Goal: Transaction & Acquisition: Download file/media

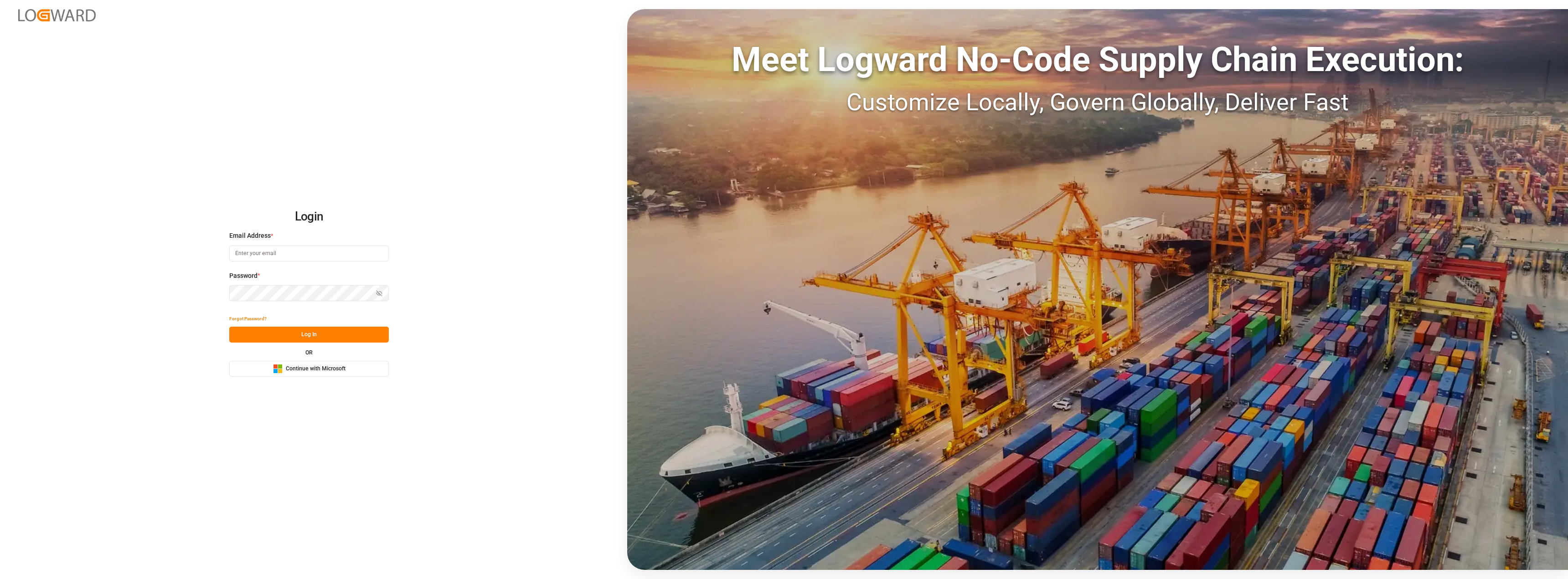
click at [322, 374] on button "Microsoft Logo Continue with Microsoft" at bounding box center [309, 369] width 159 height 16
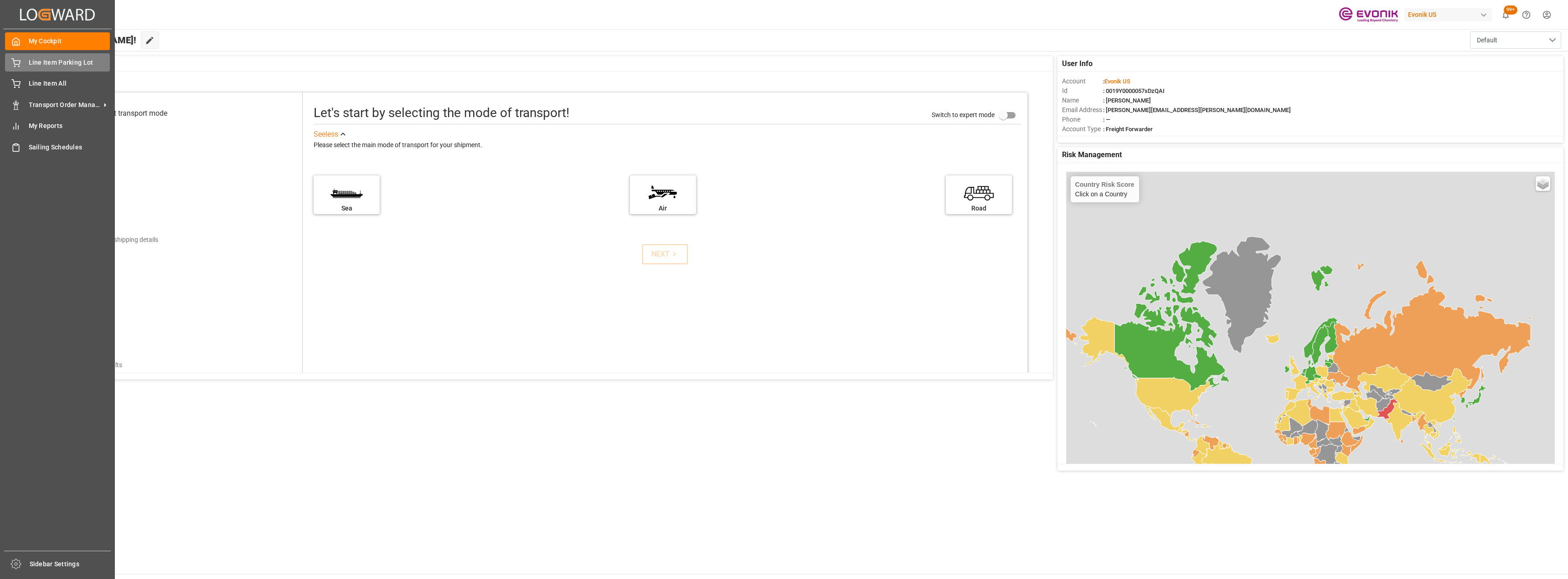
click at [43, 65] on span "Line Item Parking Lot" at bounding box center [69, 63] width 82 height 10
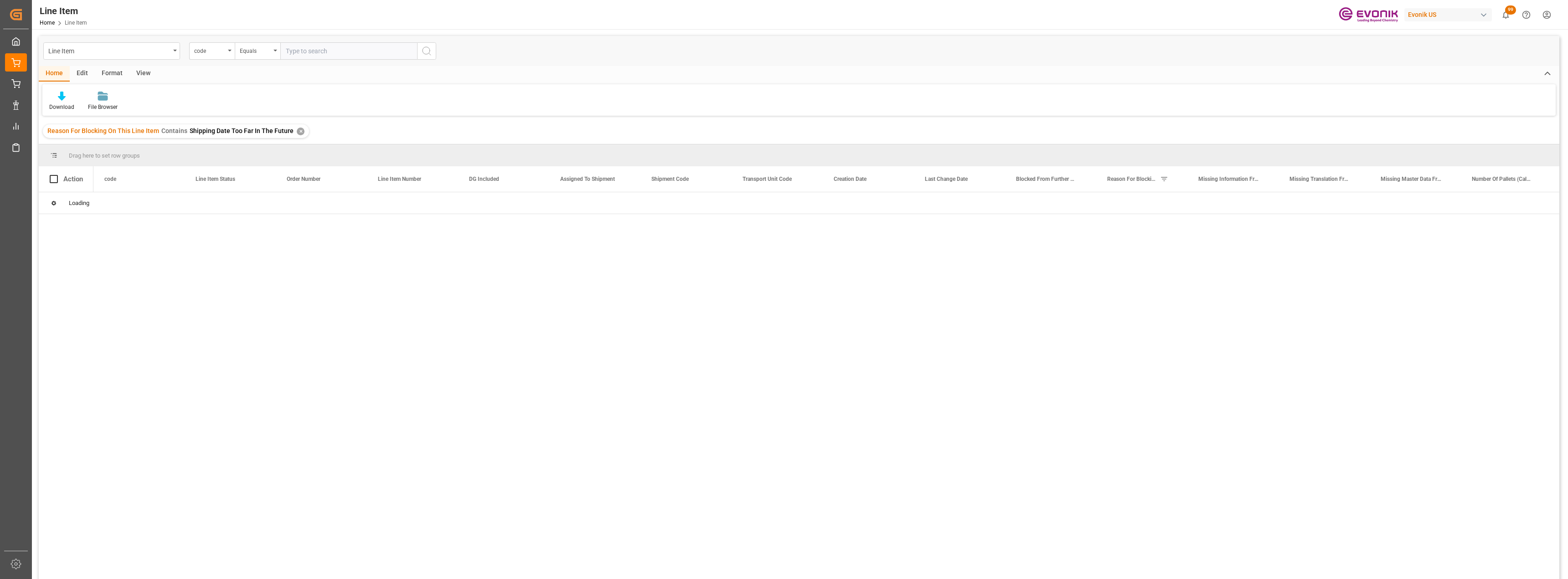
click at [296, 131] on div "✕" at bounding box center [300, 131] width 8 height 8
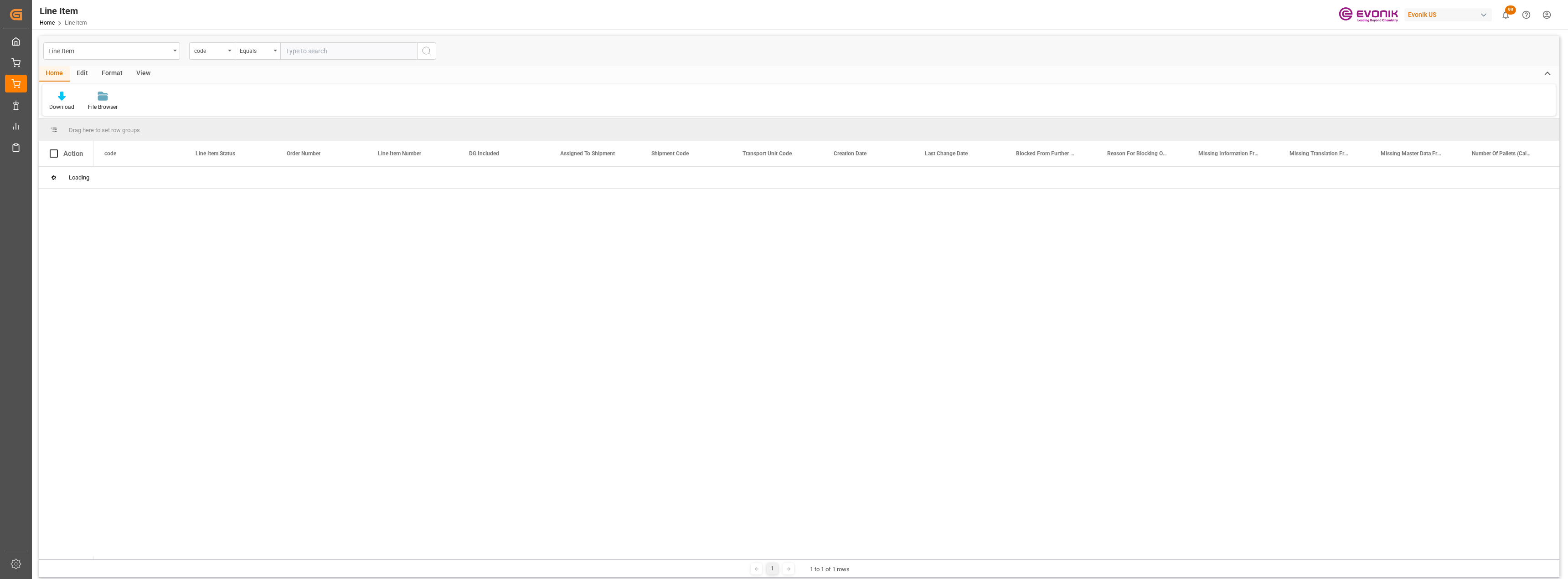
click at [179, 51] on div "Line Item" at bounding box center [111, 51] width 137 height 17
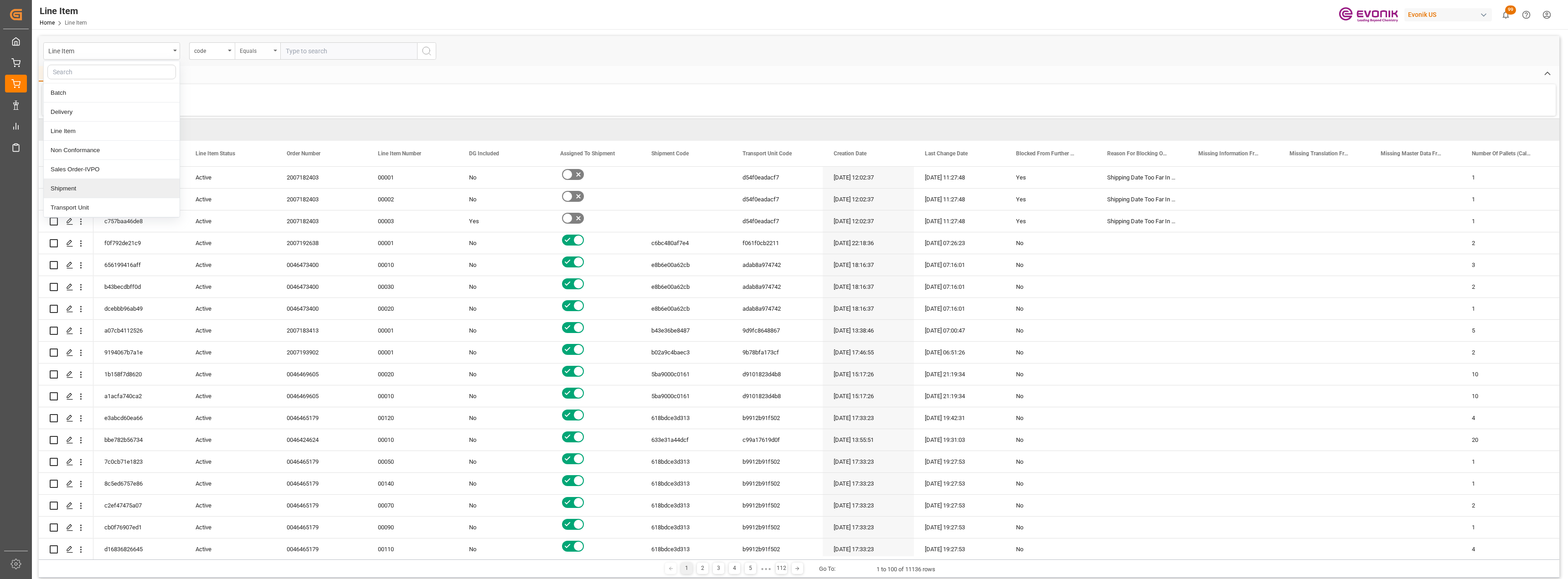
click at [236, 49] on div "Equals" at bounding box center [257, 51] width 46 height 17
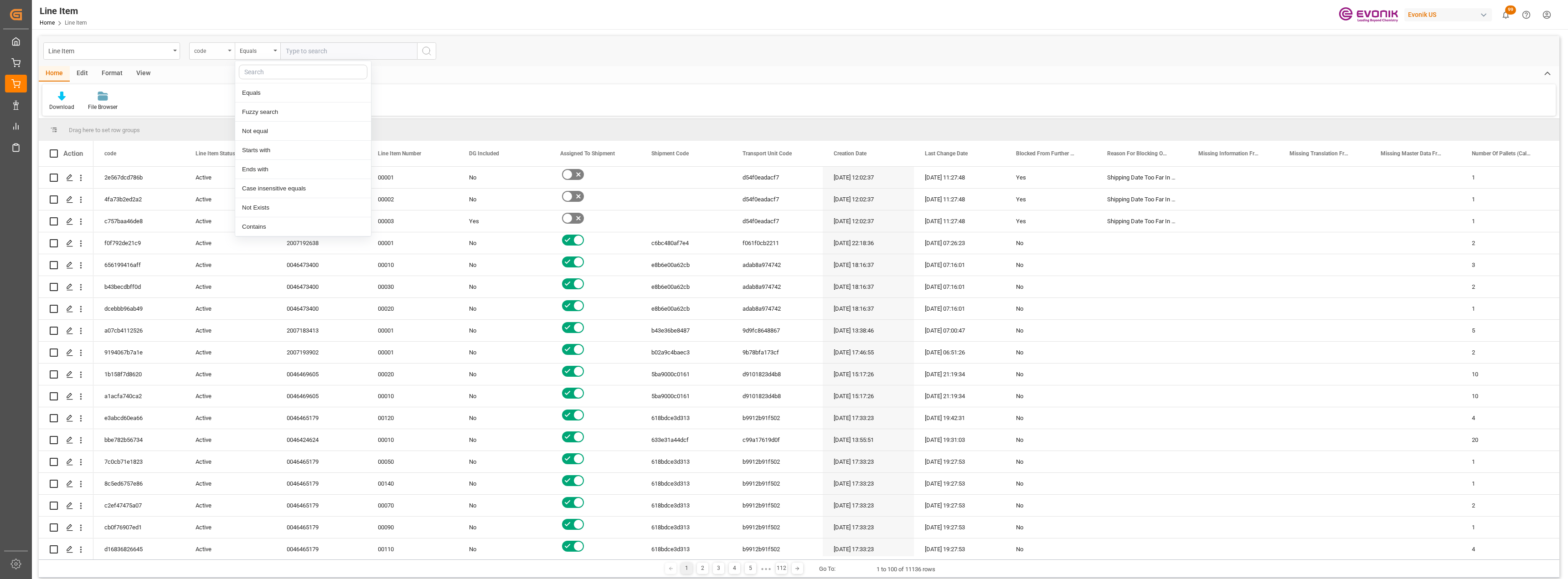
click at [222, 49] on div "code" at bounding box center [209, 49] width 31 height 10
type input "bus"
click at [219, 117] on div "Business Line" at bounding box center [257, 111] width 136 height 19
click at [248, 41] on div "Line Item Business Line Equals" at bounding box center [799, 50] width 1521 height 30
click at [253, 47] on div "Equals" at bounding box center [255, 49] width 31 height 10
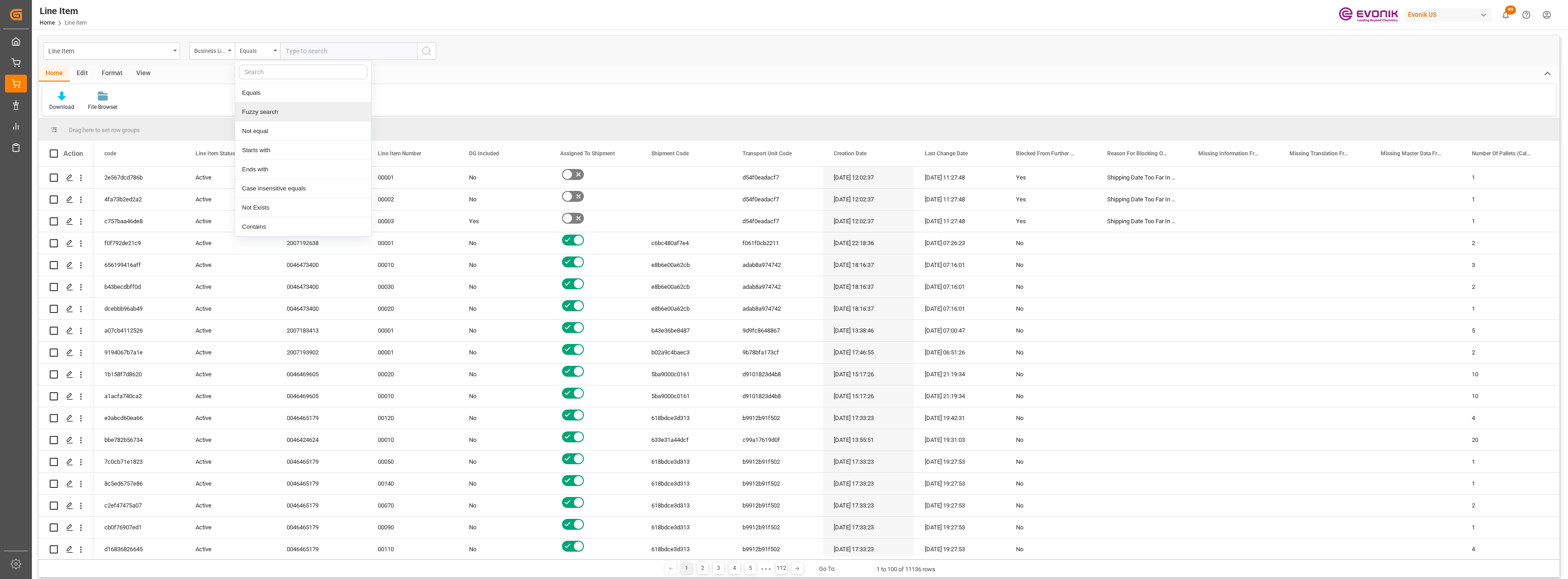
click at [275, 113] on div "Fuzzy search" at bounding box center [303, 111] width 136 height 19
click at [306, 54] on input "text" at bounding box center [349, 51] width 137 height 17
type input "inter"
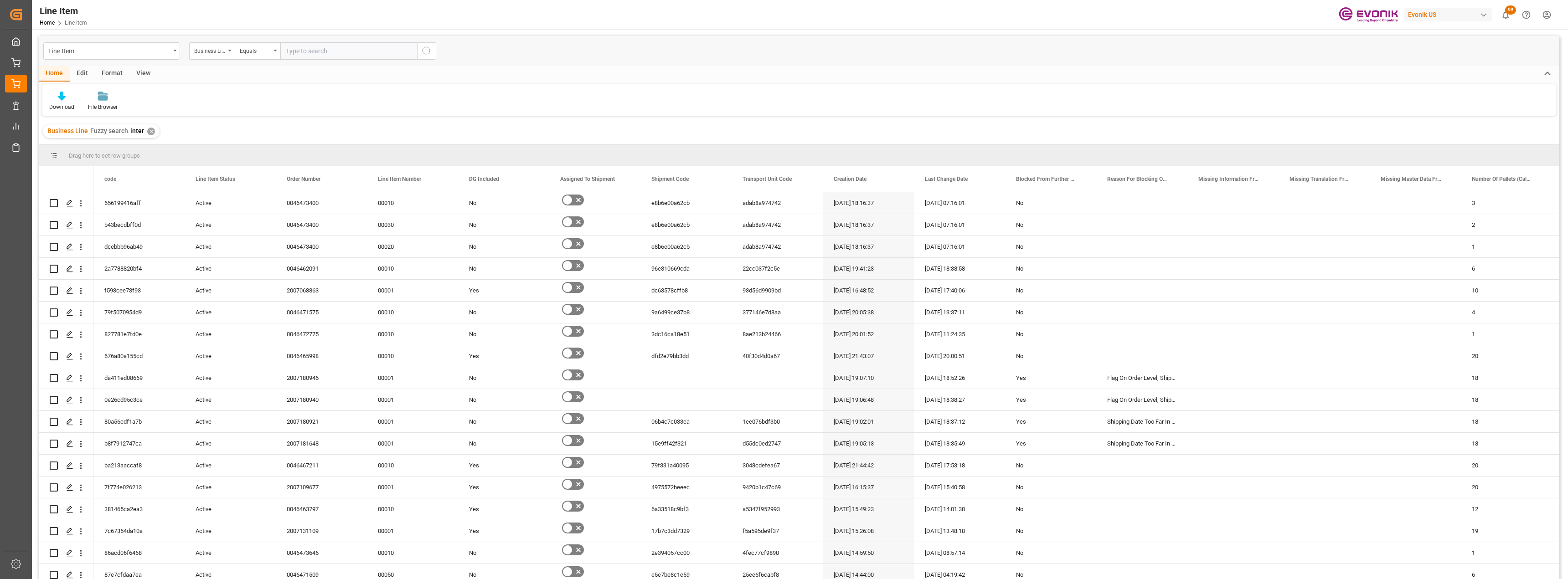
click at [142, 75] on div "View" at bounding box center [144, 74] width 28 height 15
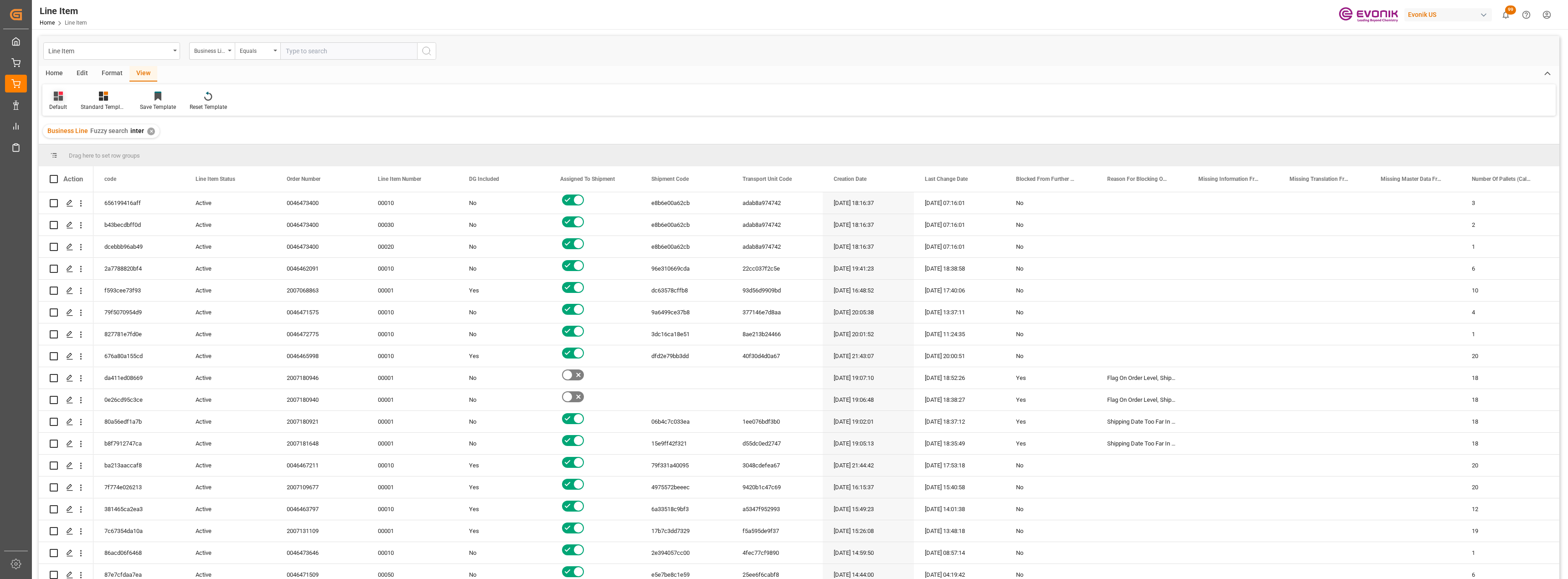
click at [52, 98] on div at bounding box center [58, 96] width 18 height 10
click at [93, 144] on div "L-DB" at bounding box center [93, 147] width 80 height 10
click at [57, 74] on div "Home" at bounding box center [54, 74] width 31 height 15
click at [61, 108] on div "Download" at bounding box center [61, 106] width 25 height 8
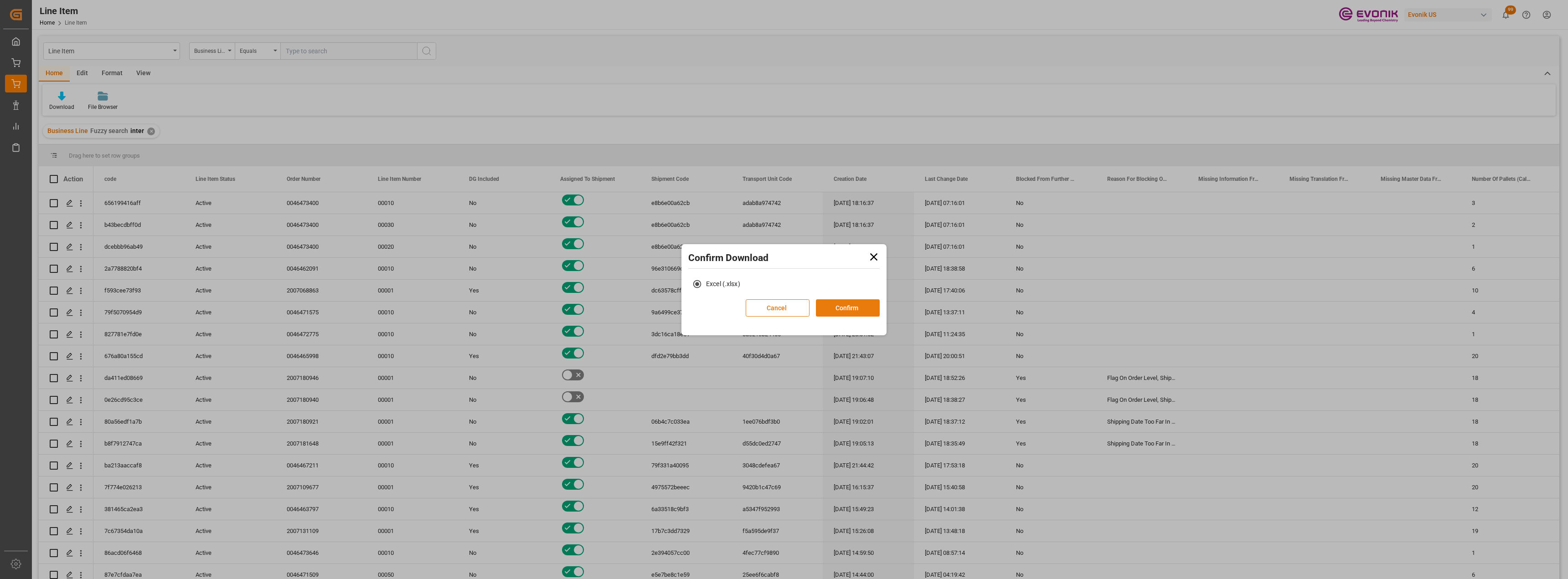
click at [839, 311] on button "Confirm" at bounding box center [847, 308] width 64 height 17
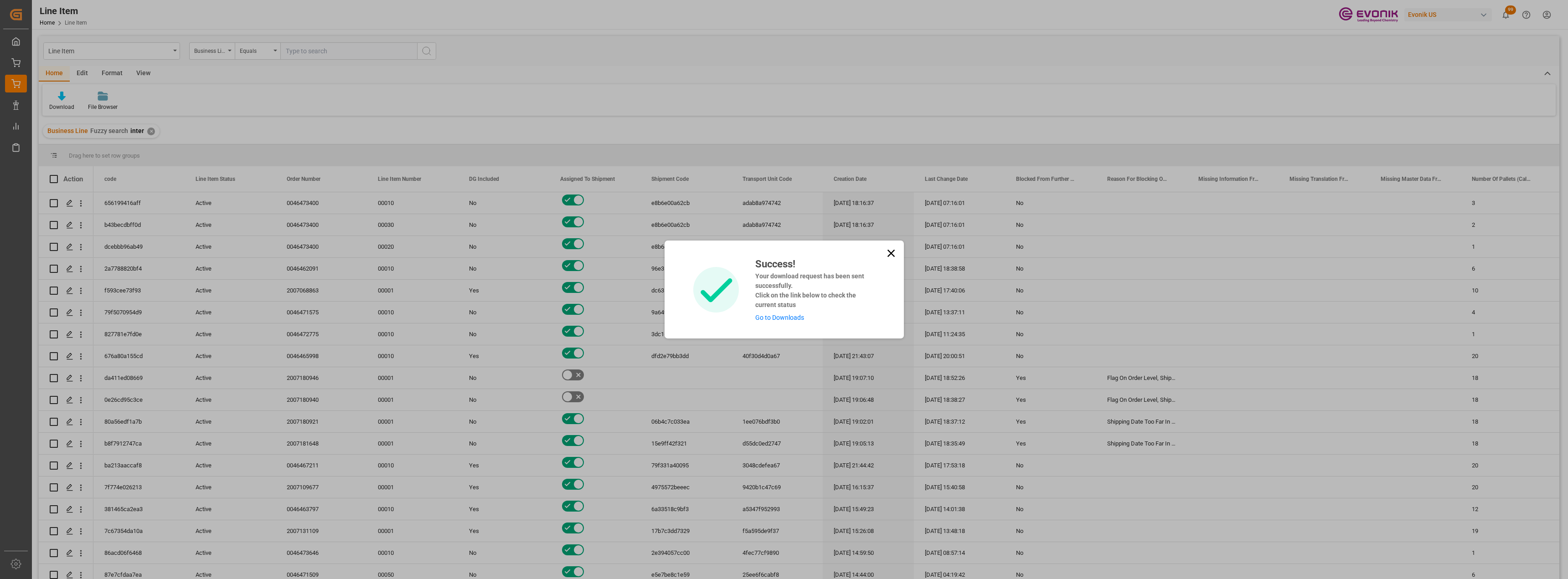
click at [892, 255] on icon at bounding box center [891, 253] width 7 height 7
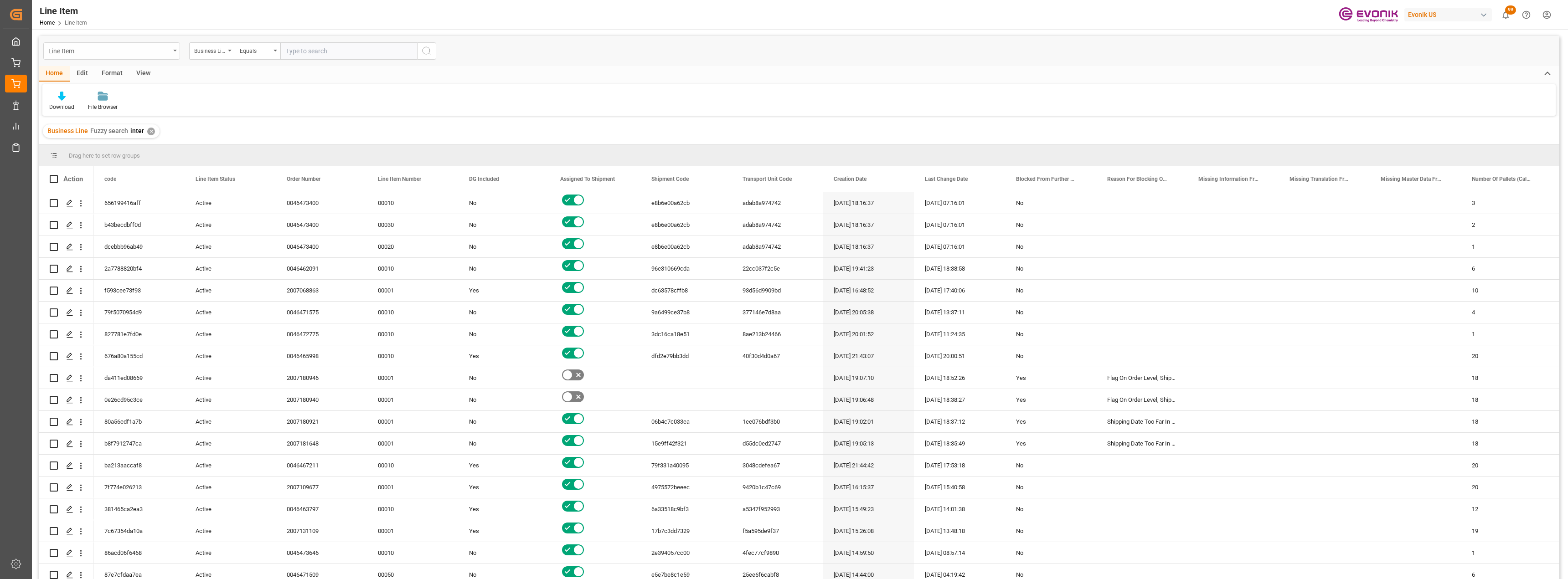
click at [171, 57] on div "Line Item" at bounding box center [111, 51] width 137 height 17
click at [97, 182] on div "Shipment" at bounding box center [111, 188] width 136 height 19
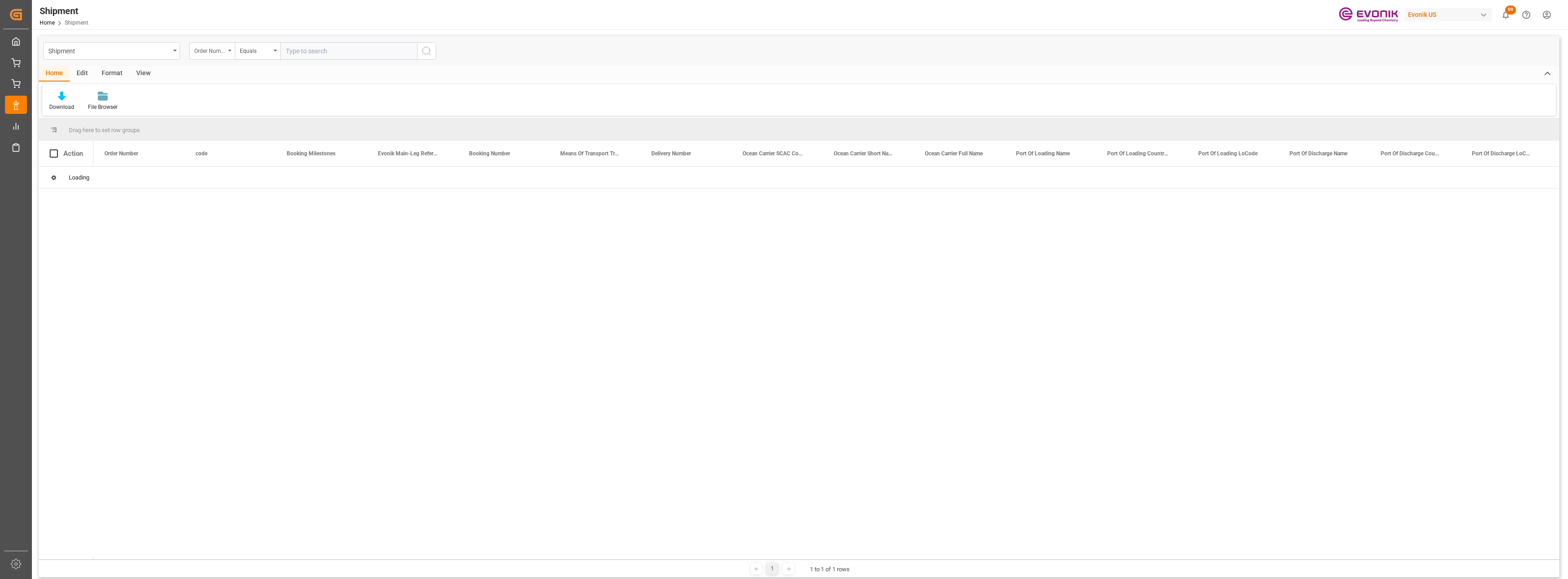
click at [225, 49] on div "Order Number" at bounding box center [212, 51] width 46 height 17
type input "bus"
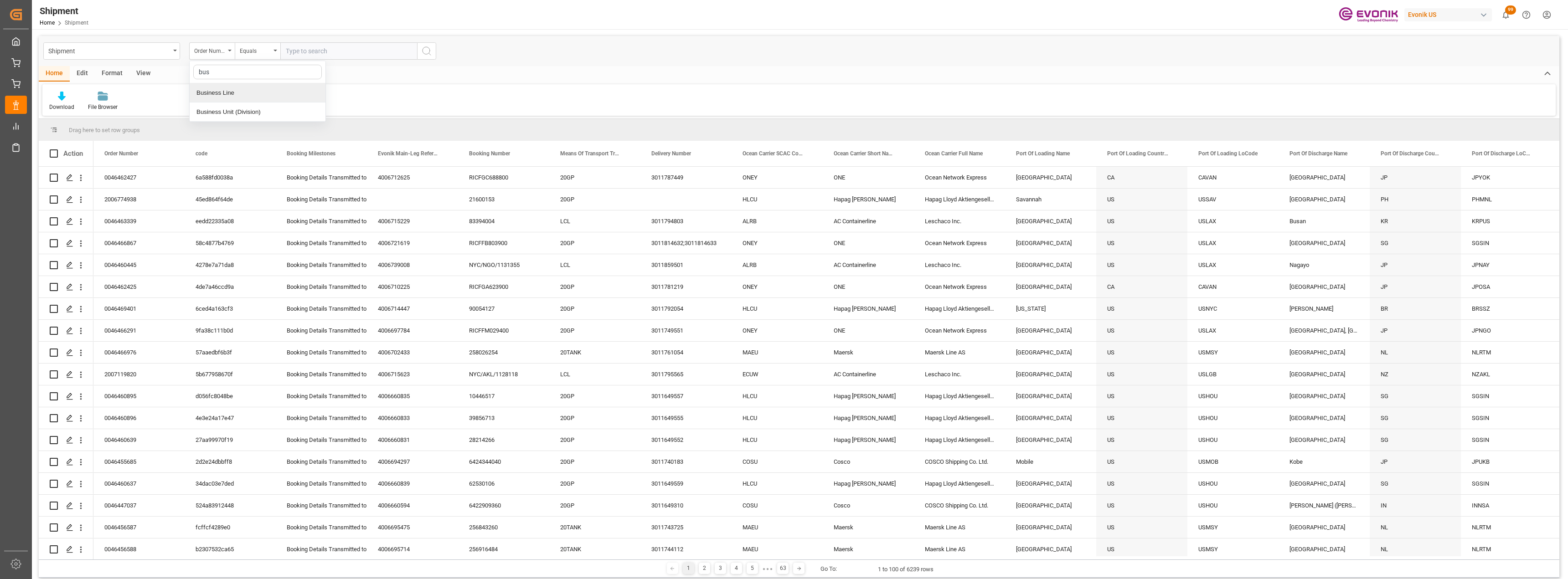
click at [209, 91] on div "Business Line" at bounding box center [257, 92] width 136 height 19
click at [246, 51] on div "Equals" at bounding box center [255, 49] width 31 height 10
click at [265, 112] on div "Fuzzy search" at bounding box center [303, 111] width 136 height 19
click at [314, 51] on input "text" at bounding box center [349, 51] width 137 height 17
type input "inter"
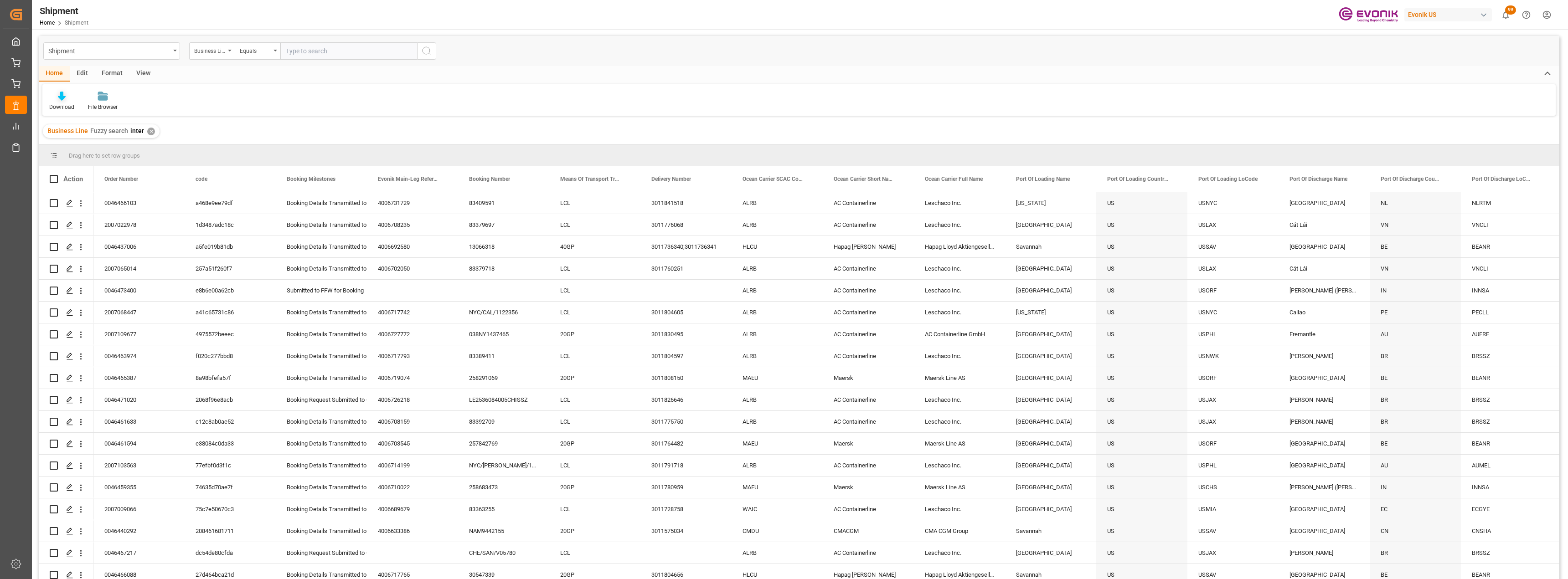
click at [59, 103] on div "Download" at bounding box center [61, 106] width 25 height 8
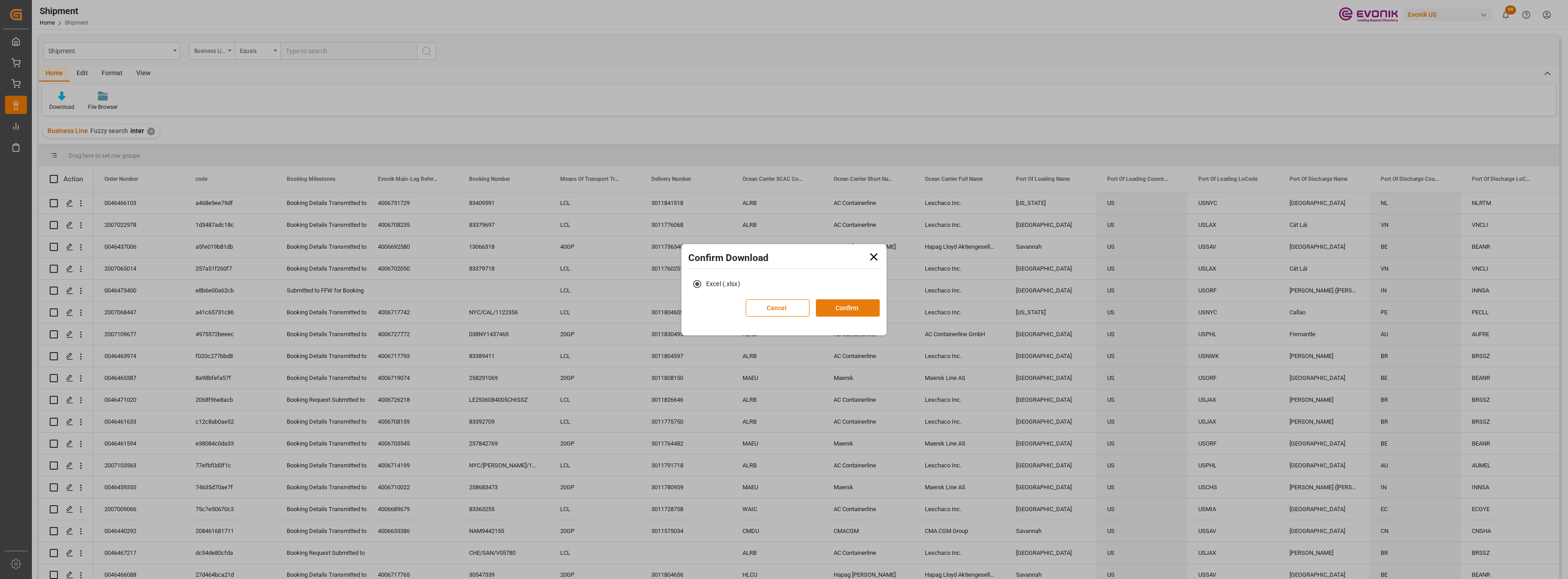
click at [841, 304] on button "Confirm" at bounding box center [847, 308] width 64 height 17
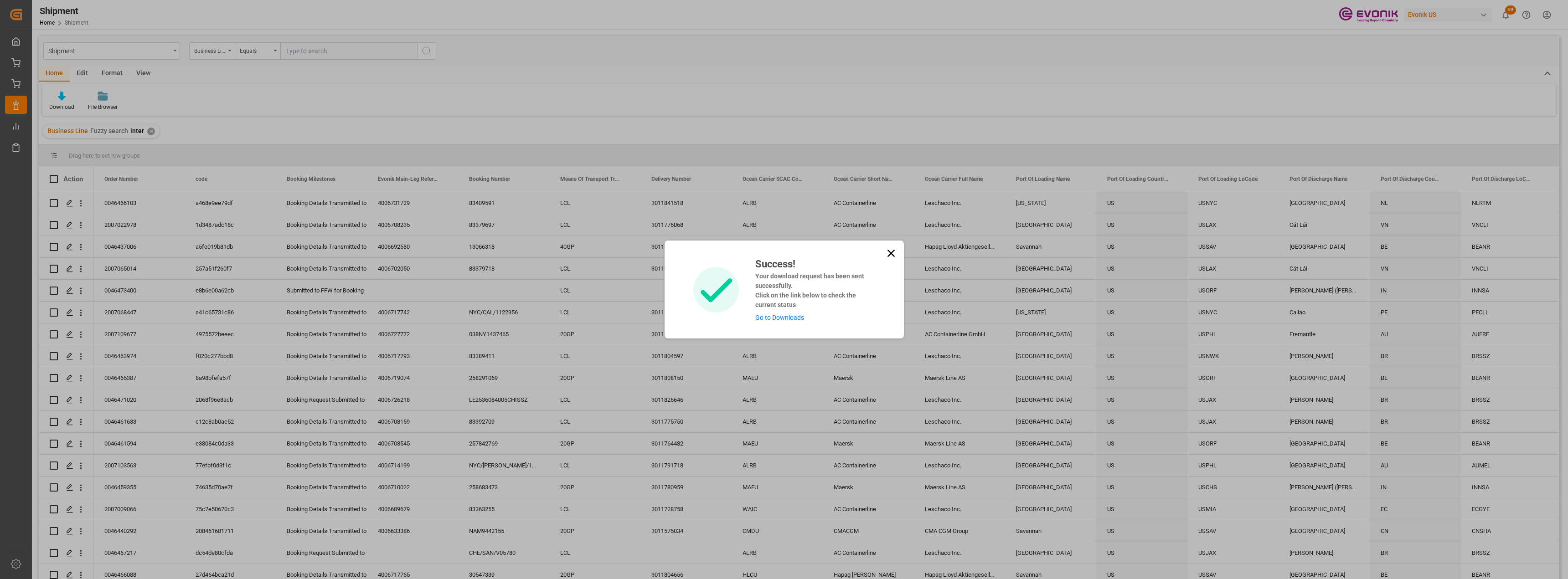
drag, startPoint x: 894, startPoint y: 255, endPoint x: 387, endPoint y: 137, distance: 520.6
click at [894, 254] on icon at bounding box center [891, 253] width 13 height 13
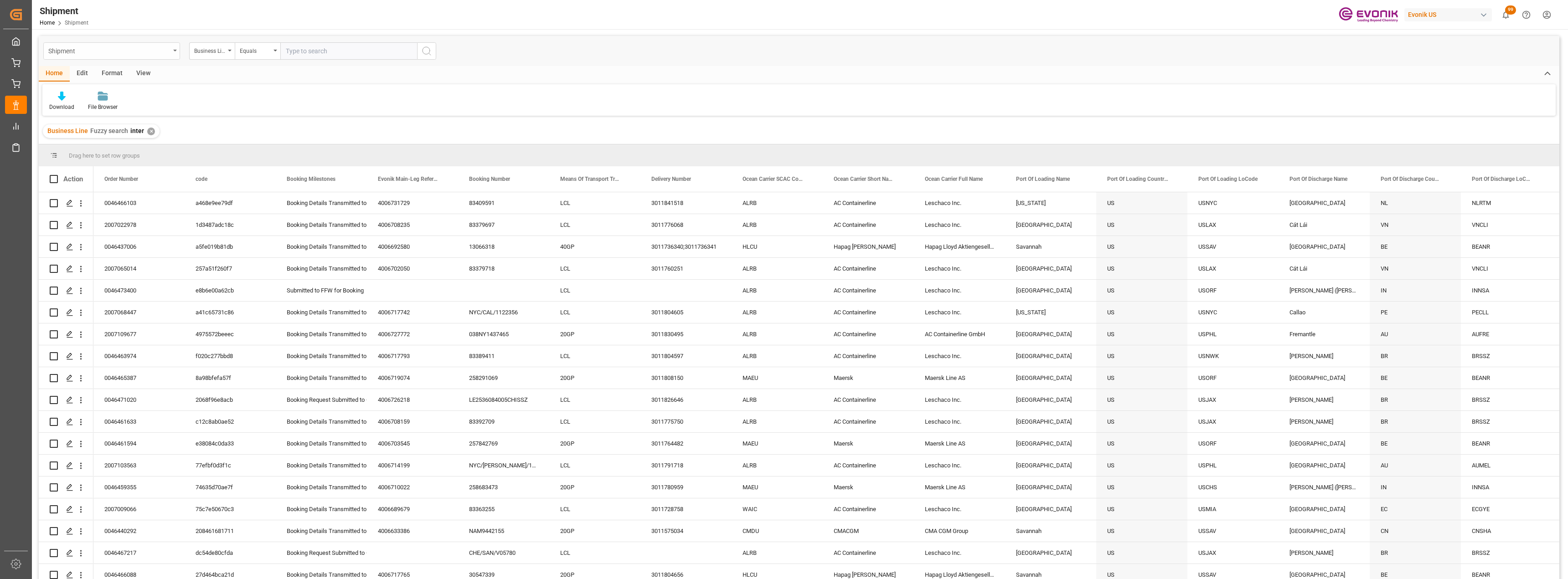
click at [172, 55] on div "Shipment" at bounding box center [111, 51] width 137 height 17
click at [102, 207] on div "Transport Unit" at bounding box center [111, 207] width 136 height 19
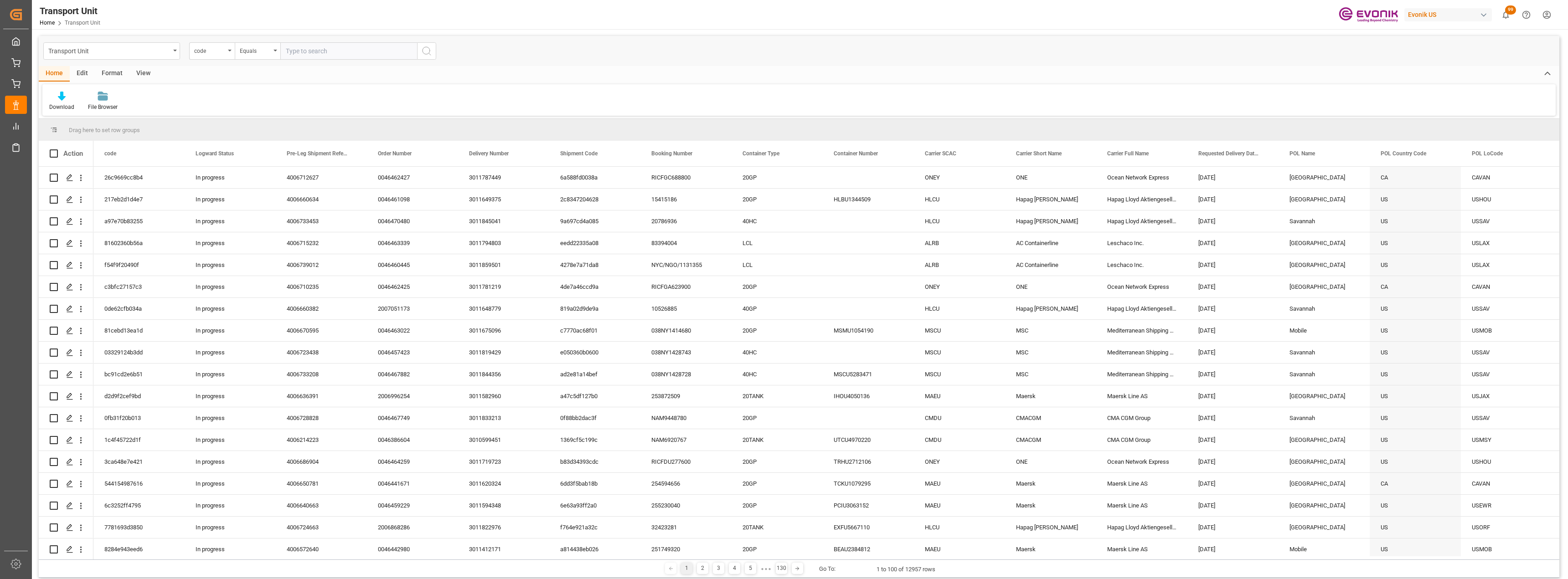
click at [141, 73] on div "View" at bounding box center [144, 74] width 28 height 15
click at [54, 95] on icon at bounding box center [58, 96] width 9 height 9
click at [68, 150] on div "TU-DB" at bounding box center [93, 147] width 80 height 10
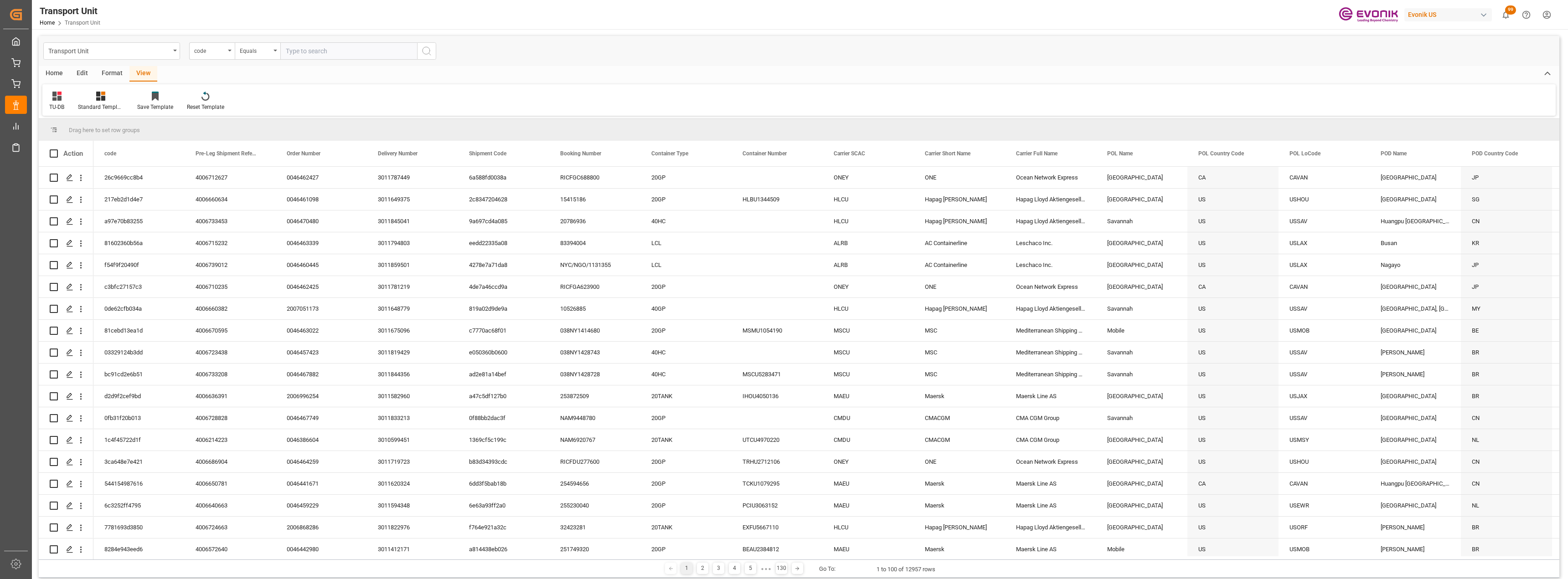
click at [54, 75] on div "Home" at bounding box center [54, 74] width 31 height 15
click at [60, 111] on div "Download" at bounding box center [61, 106] width 25 height 8
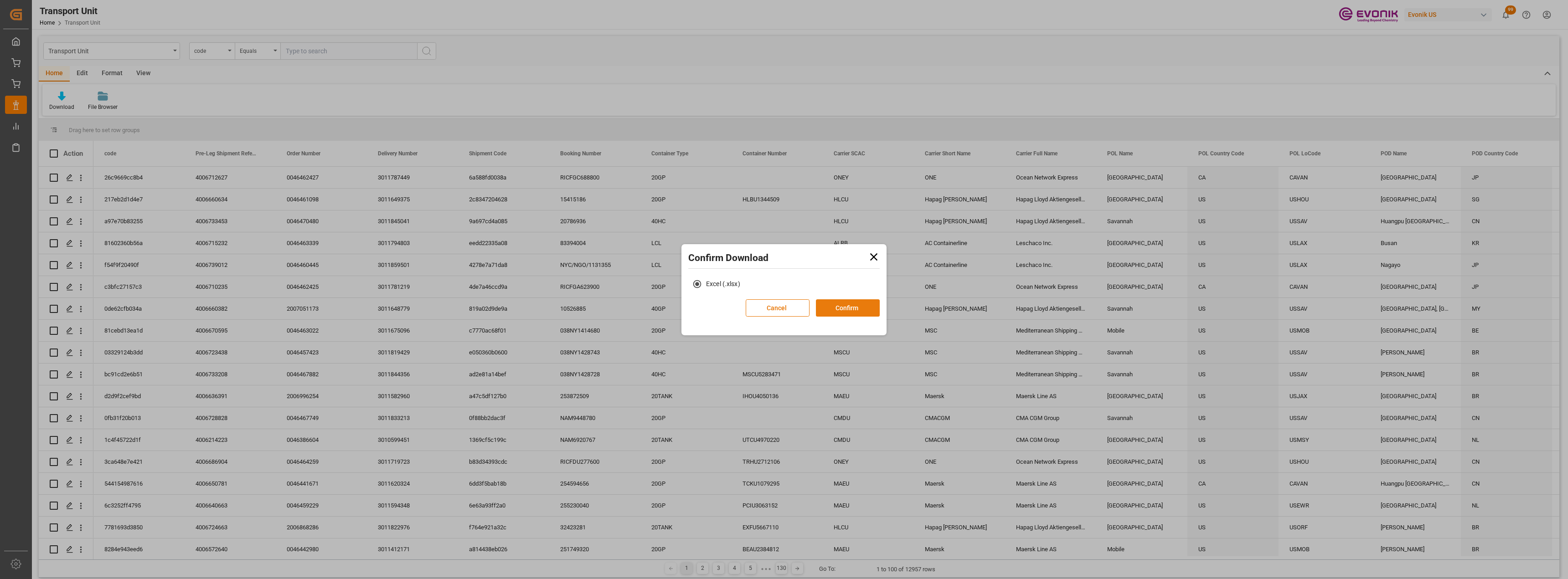
click at [871, 308] on button "Confirm" at bounding box center [847, 308] width 64 height 17
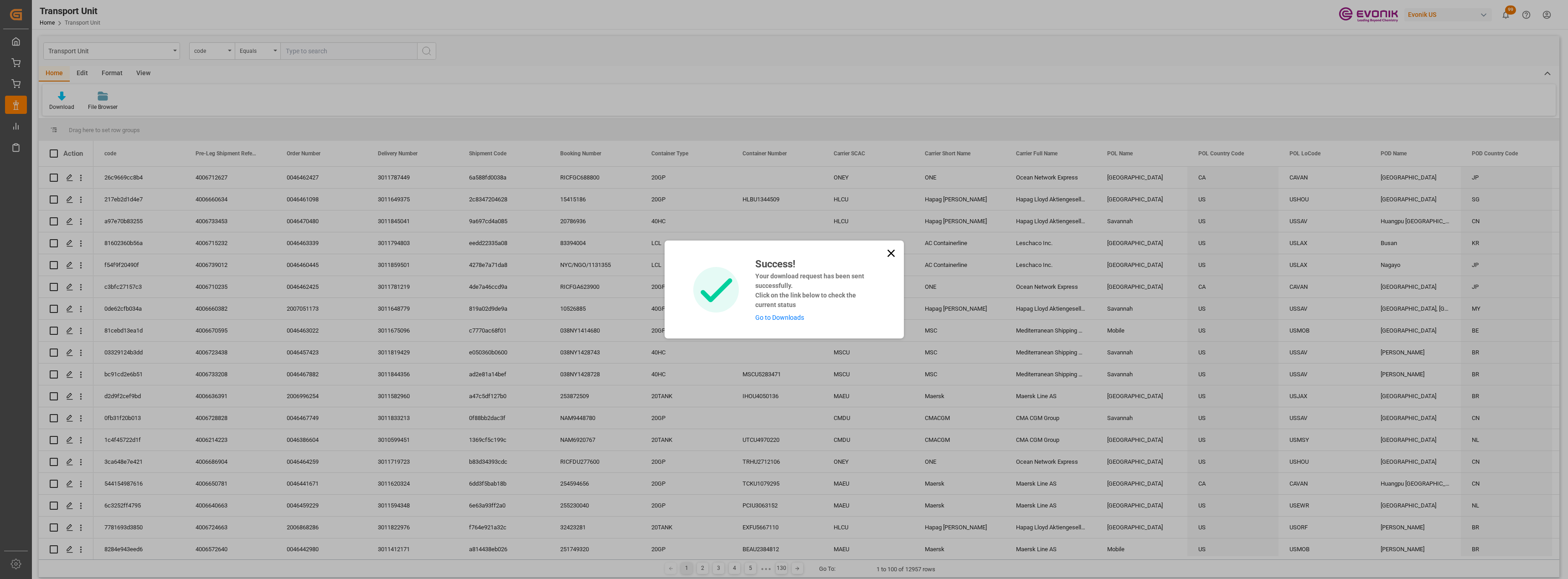
click at [786, 316] on link "Go to Downloads" at bounding box center [780, 317] width 49 height 7
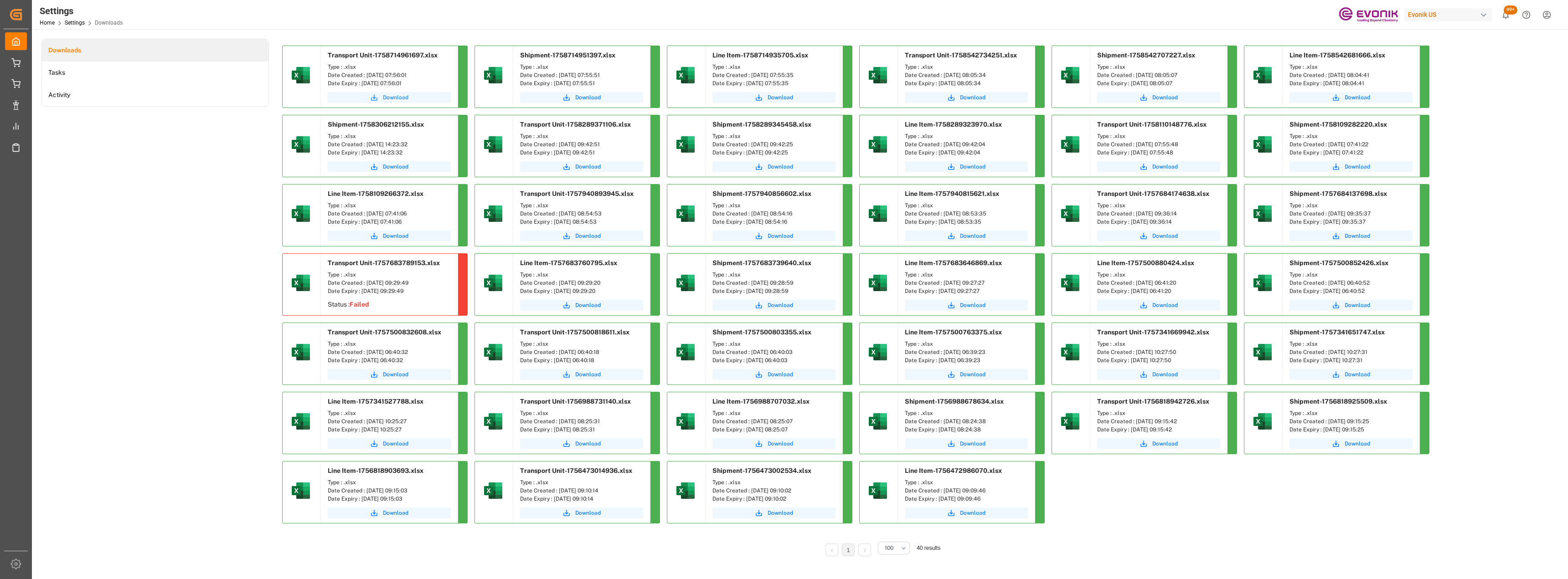
click at [398, 100] on span "Download" at bounding box center [396, 97] width 26 height 8
click at [581, 99] on span "Download" at bounding box center [588, 97] width 26 height 8
click at [772, 99] on span "Download" at bounding box center [780, 97] width 26 height 8
